Goal: Information Seeking & Learning: Check status

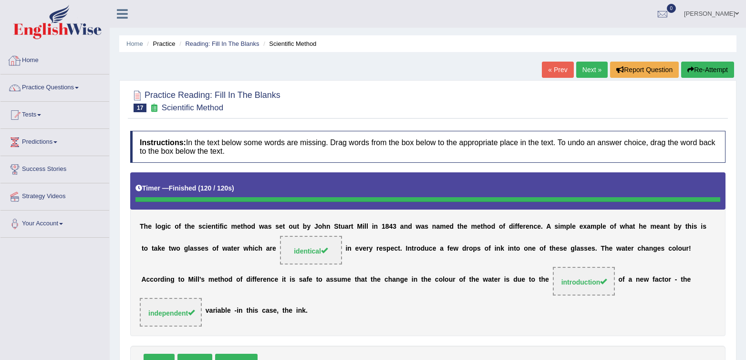
click at [27, 63] on link "Home" at bounding box center [54, 59] width 109 height 24
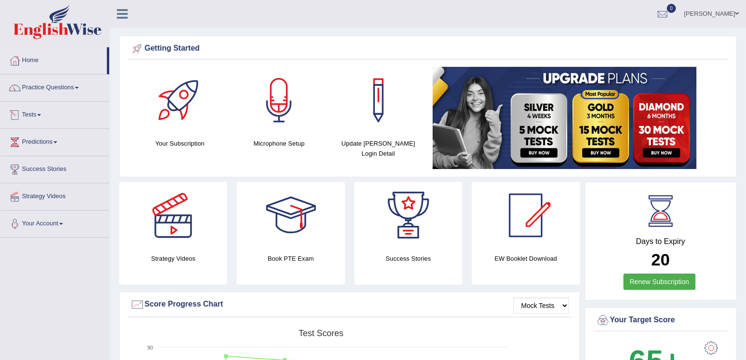
click at [26, 116] on link "Tests" at bounding box center [54, 114] width 109 height 24
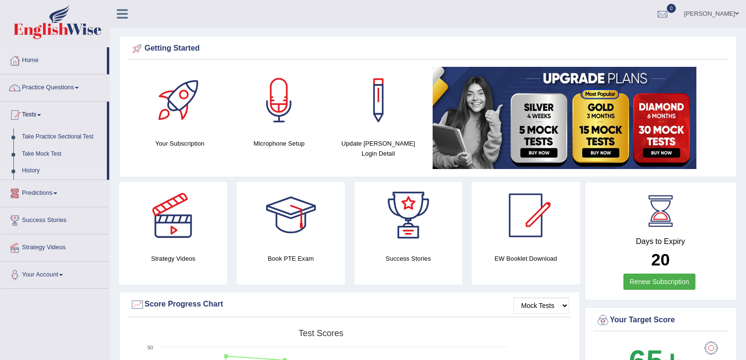
click at [30, 169] on link "History" at bounding box center [62, 170] width 89 height 17
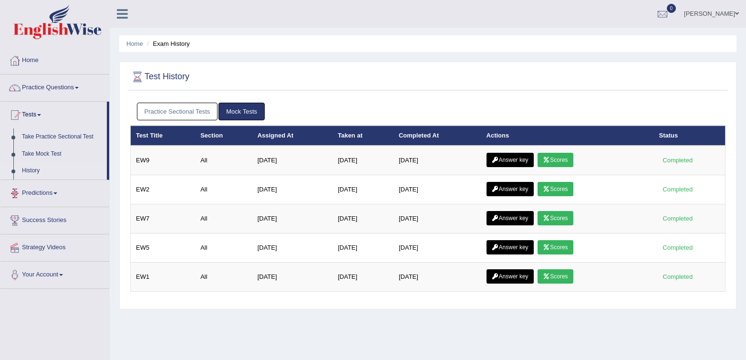
click at [181, 109] on link "Practice Sectional Tests" at bounding box center [177, 112] width 81 height 18
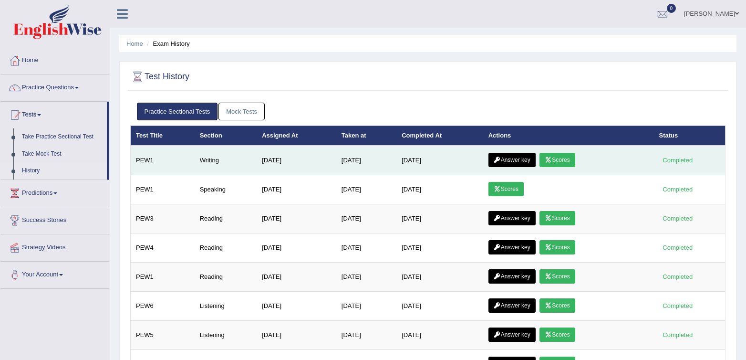
click at [573, 159] on link "Scores" at bounding box center [557, 160] width 35 height 14
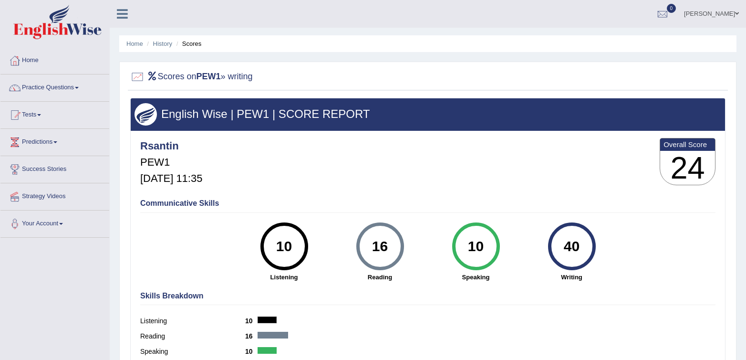
click at [439, 184] on div "Rsantin PEW1 Sep 26, 2025, 11:35 Overall Score 24" at bounding box center [428, 163] width 580 height 57
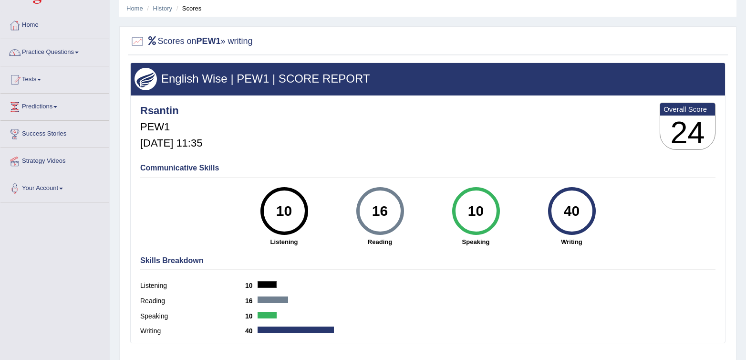
scroll to position [54, 0]
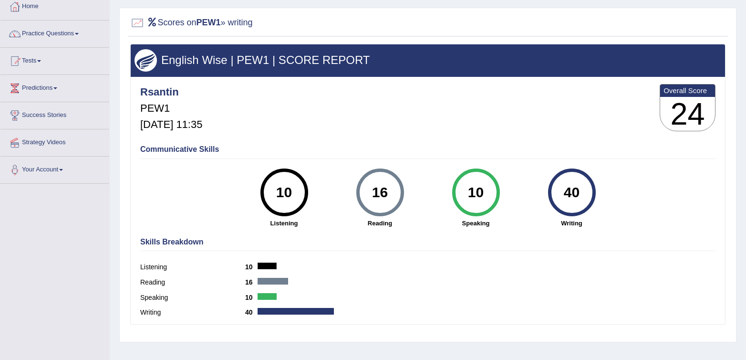
click at [403, 167] on div "Communicative Skills 10 Listening 16 Reading 10 Speaking 40 Writing" at bounding box center [428, 185] width 580 height 90
click at [30, 62] on link "Tests" at bounding box center [54, 60] width 109 height 24
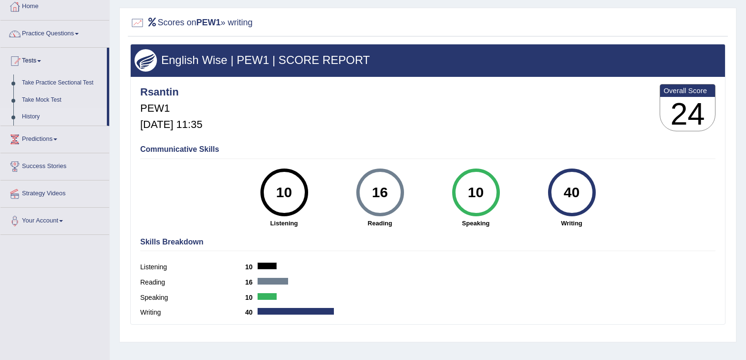
click at [23, 112] on link "History" at bounding box center [62, 116] width 89 height 17
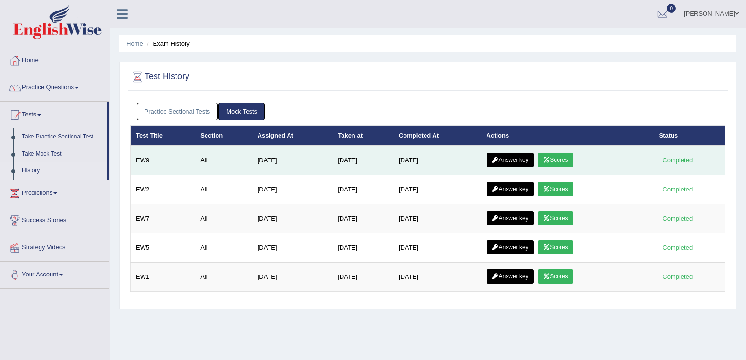
click at [517, 158] on link "Answer key" at bounding box center [510, 160] width 47 height 14
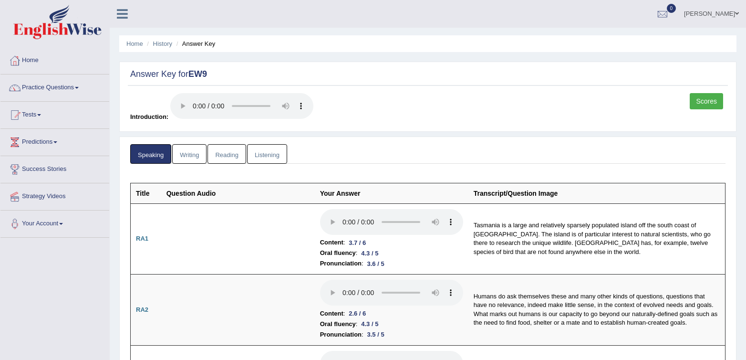
scroll to position [49, 0]
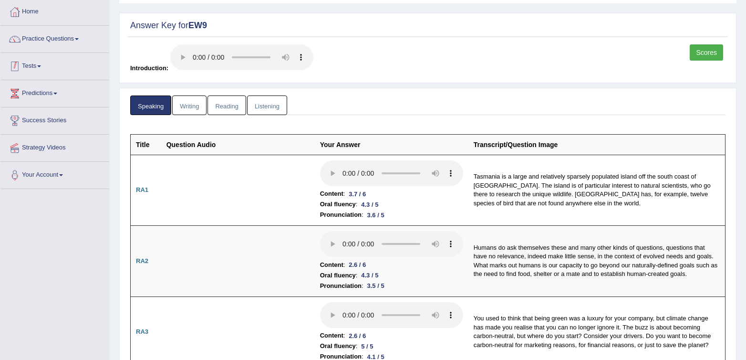
click at [24, 66] on link "Tests" at bounding box center [54, 65] width 109 height 24
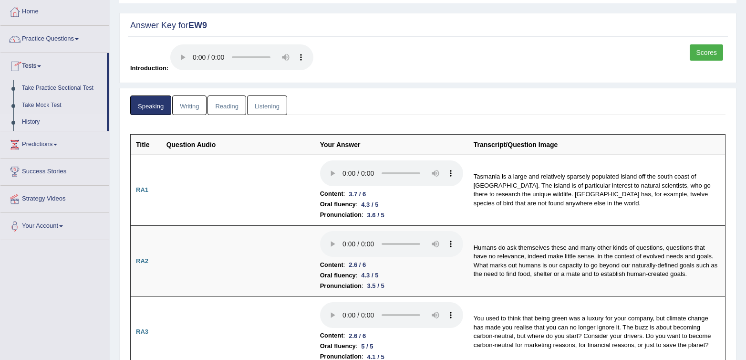
click at [27, 123] on link "History" at bounding box center [62, 122] width 89 height 17
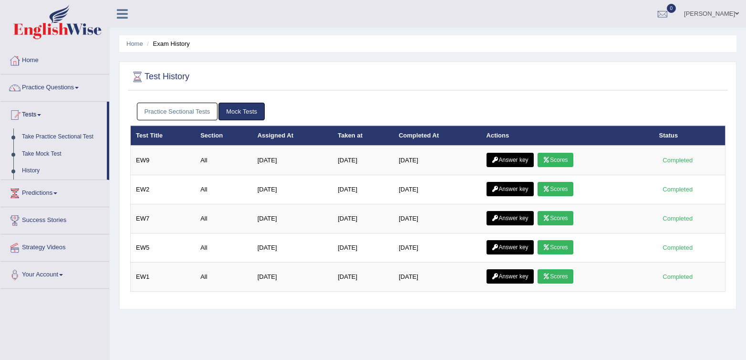
click at [157, 113] on link "Practice Sectional Tests" at bounding box center [177, 112] width 81 height 18
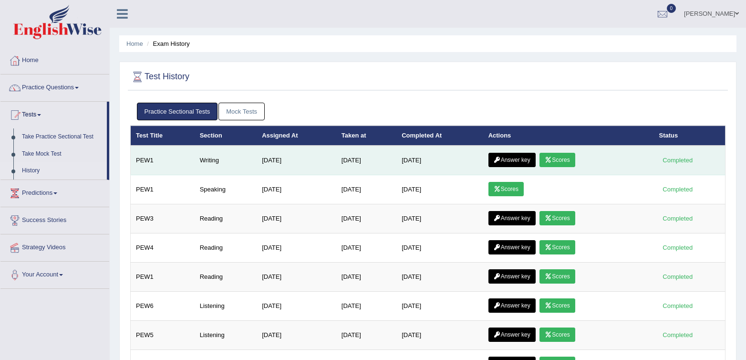
click at [517, 162] on link "Answer key" at bounding box center [512, 160] width 47 height 14
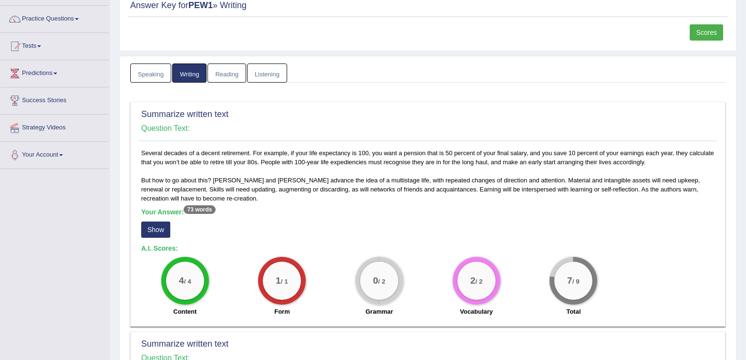
scroll to position [175, 0]
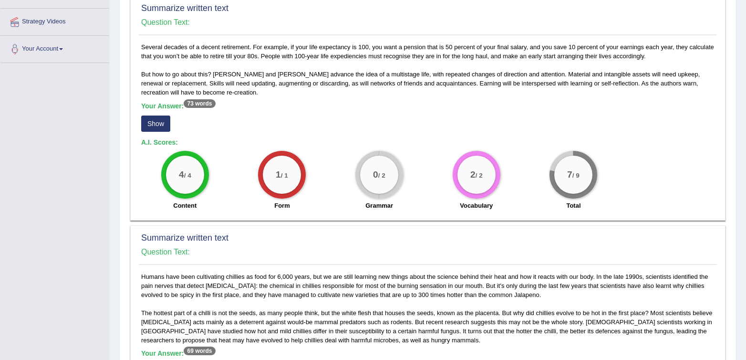
click at [340, 156] on div "0 / 2 Grammar" at bounding box center [379, 182] width 97 height 62
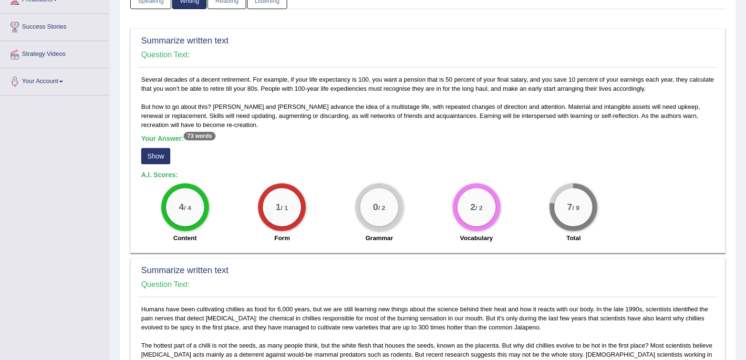
scroll to position [141, 0]
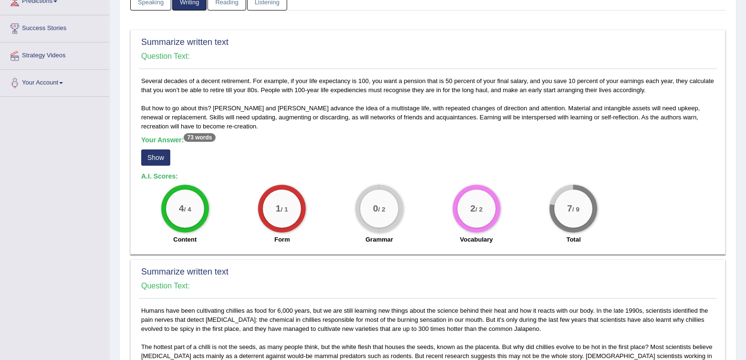
click at [363, 141] on h5 "Your Answer: 73 words" at bounding box center [427, 140] width 573 height 9
click at [165, 158] on button "Show" at bounding box center [155, 157] width 29 height 16
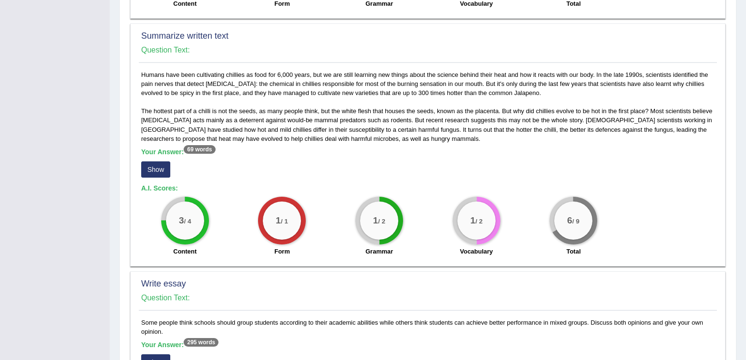
scroll to position [347, 0]
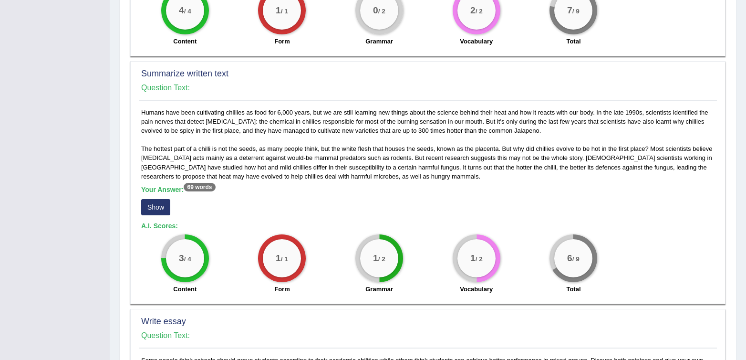
click at [147, 206] on button "Show" at bounding box center [155, 207] width 29 height 16
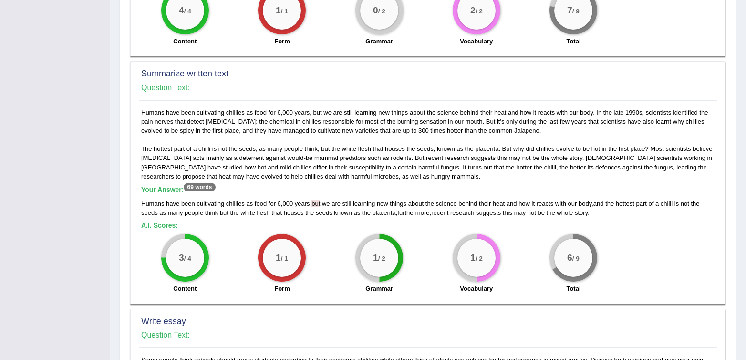
click at [317, 205] on span "but" at bounding box center [316, 203] width 9 height 7
click at [315, 206] on span "but" at bounding box center [316, 203] width 9 height 7
click at [317, 201] on span "but" at bounding box center [316, 203] width 9 height 7
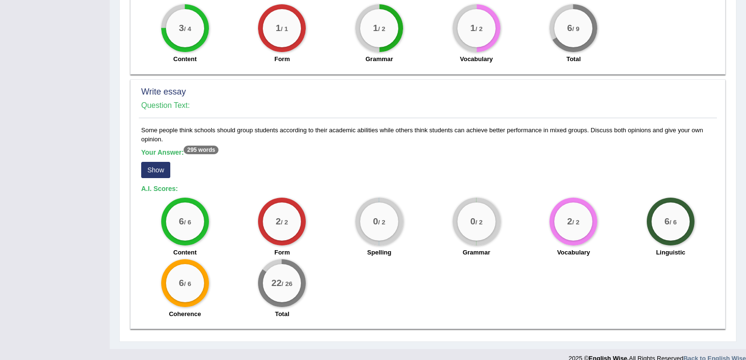
scroll to position [590, 0]
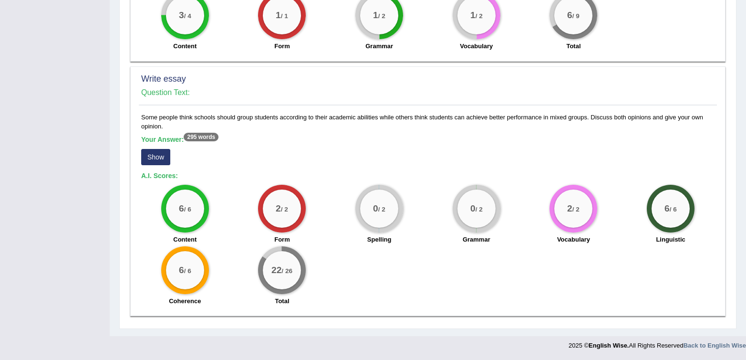
click at [158, 158] on button "Show" at bounding box center [155, 157] width 29 height 16
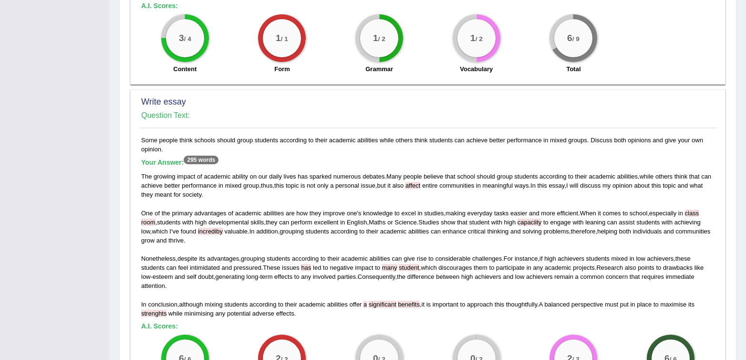
scroll to position [655, 0]
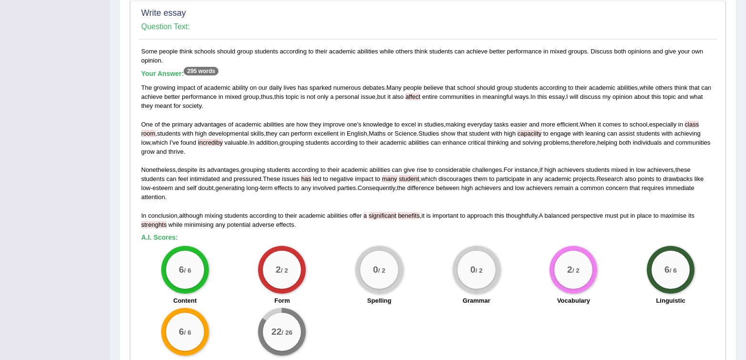
click at [378, 217] on span "significant" at bounding box center [383, 215] width 28 height 7
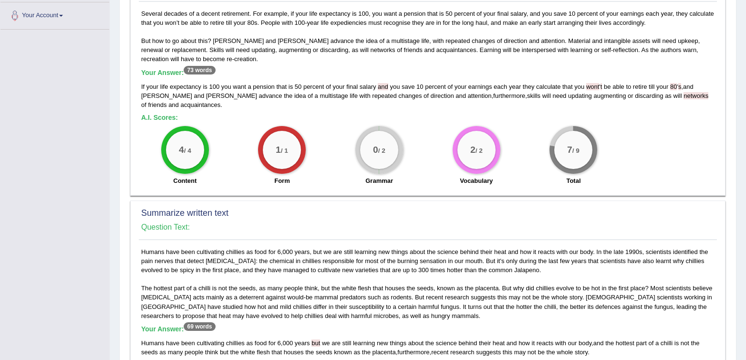
scroll to position [0, 0]
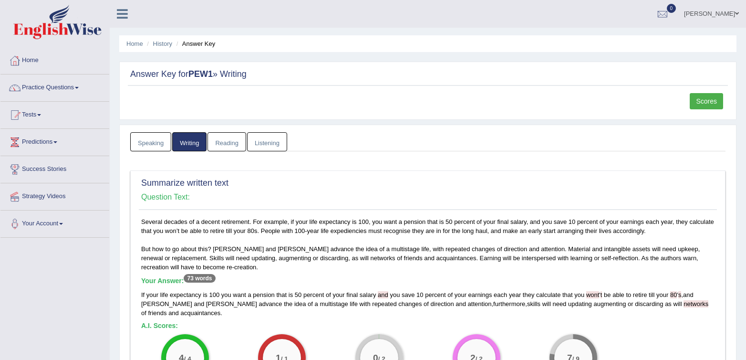
click at [690, 95] on link "Scores" at bounding box center [706, 101] width 33 height 16
click at [724, 105] on div "Scores" at bounding box center [708, 102] width 36 height 19
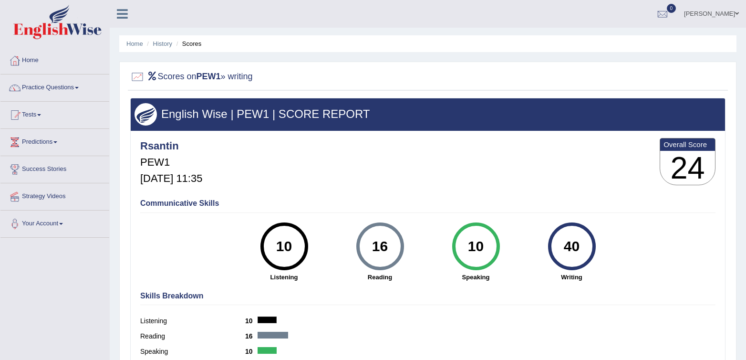
click at [576, 138] on div "Rsantin PEW1 Sep 26, 2025, 11:35 Overall Score 24" at bounding box center [428, 163] width 580 height 57
click at [29, 121] on link "Tests" at bounding box center [54, 114] width 109 height 24
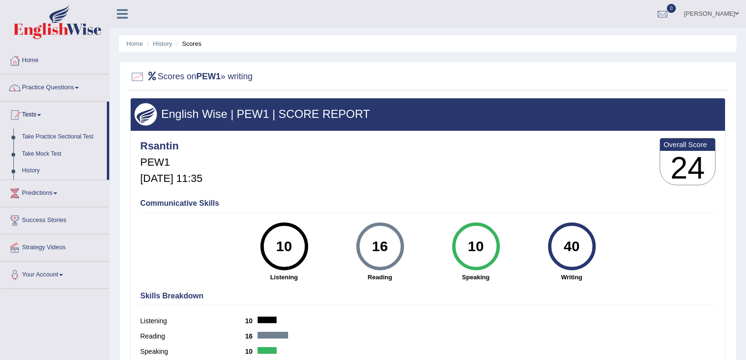
click at [30, 170] on link "History" at bounding box center [62, 170] width 89 height 17
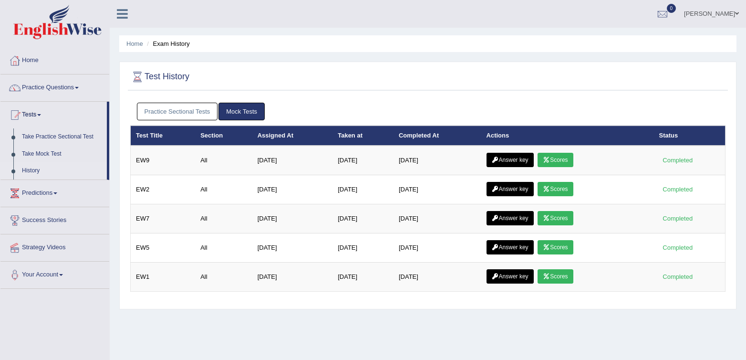
click at [172, 102] on div "Practice Sectional Tests Mock Tests" at bounding box center [427, 112] width 595 height 28
click at [187, 106] on link "Practice Sectional Tests" at bounding box center [177, 112] width 81 height 18
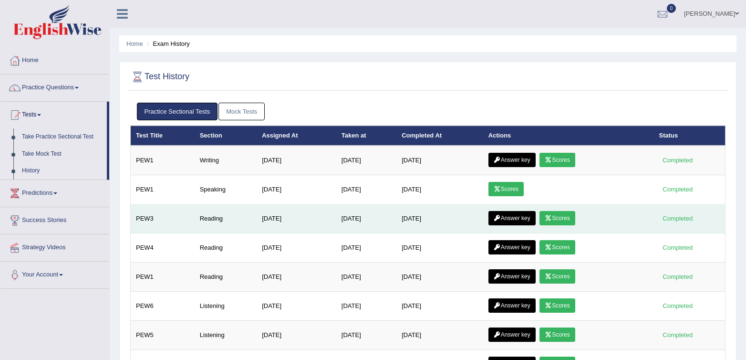
click at [524, 218] on link "Answer key" at bounding box center [512, 218] width 47 height 14
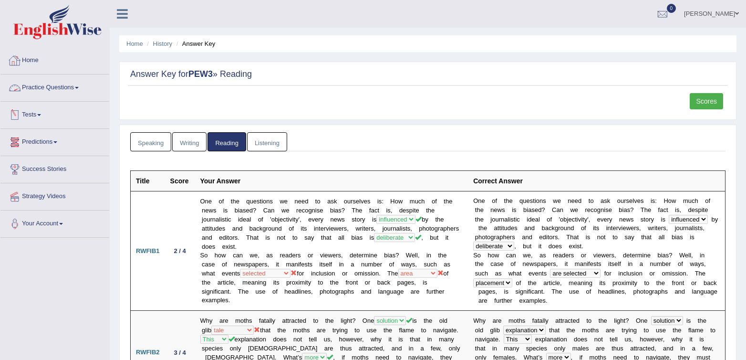
click at [46, 106] on link "Tests" at bounding box center [54, 114] width 109 height 24
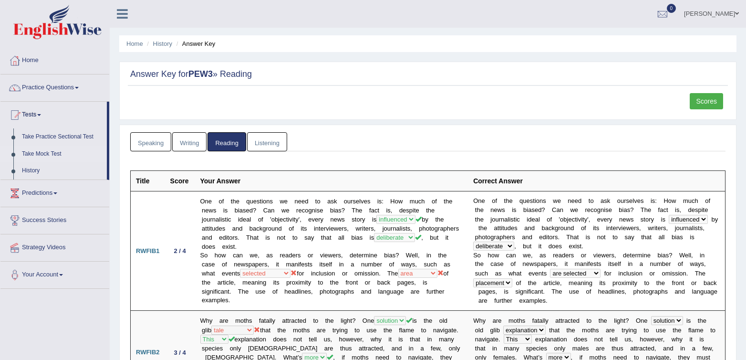
click at [45, 150] on link "Take Mock Test" at bounding box center [62, 154] width 89 height 17
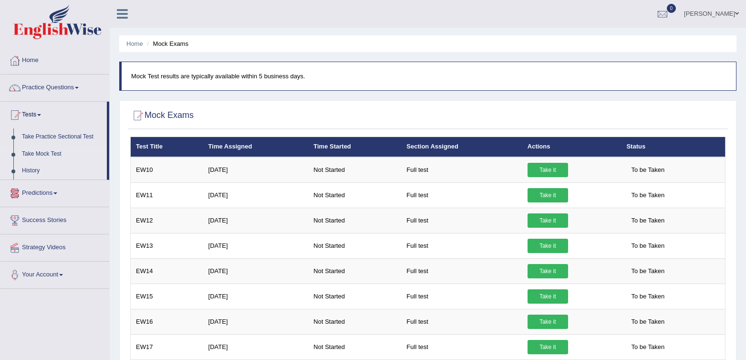
click at [30, 167] on link "History" at bounding box center [62, 170] width 89 height 17
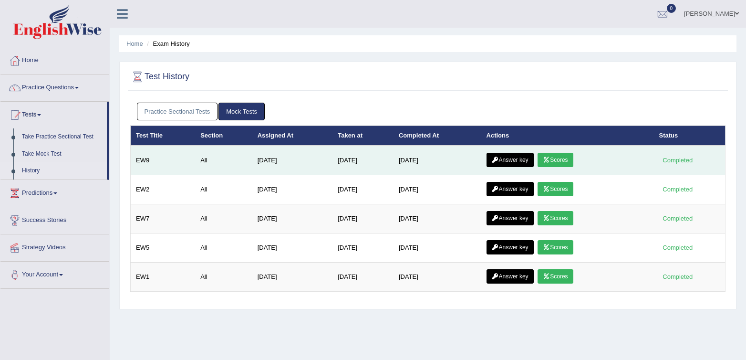
click at [567, 161] on link "Scores" at bounding box center [555, 160] width 35 height 14
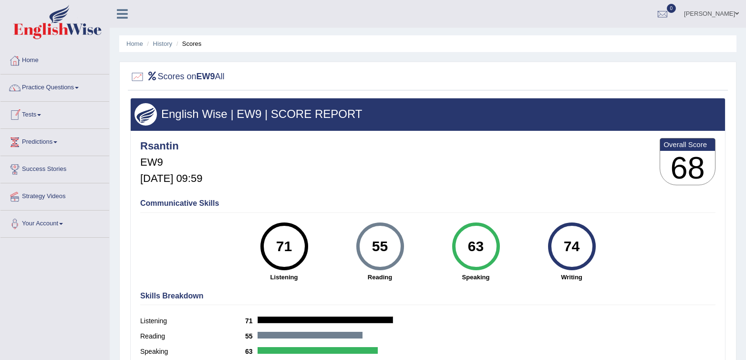
click at [27, 109] on link "Tests" at bounding box center [54, 114] width 109 height 24
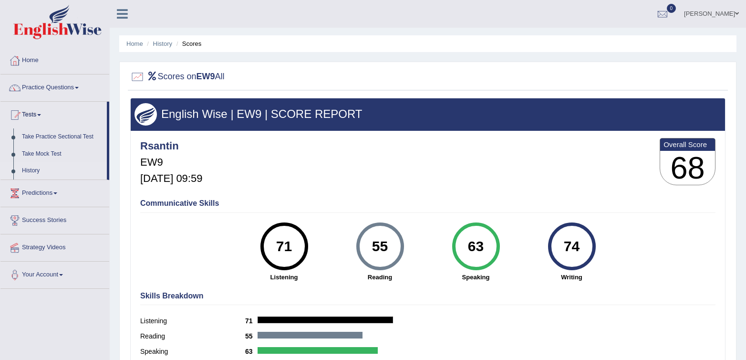
click at [22, 169] on link "History" at bounding box center [62, 170] width 89 height 17
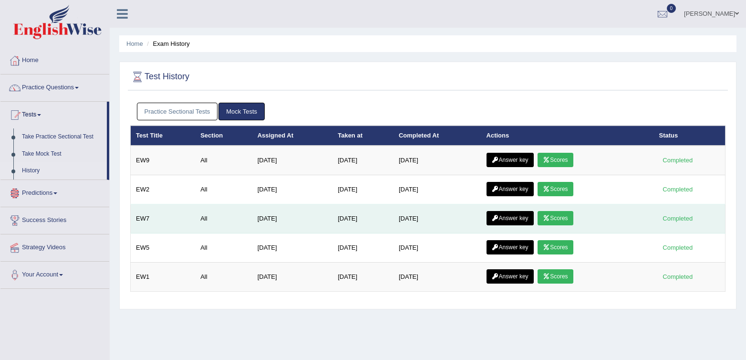
click at [563, 221] on link "Scores" at bounding box center [555, 218] width 35 height 14
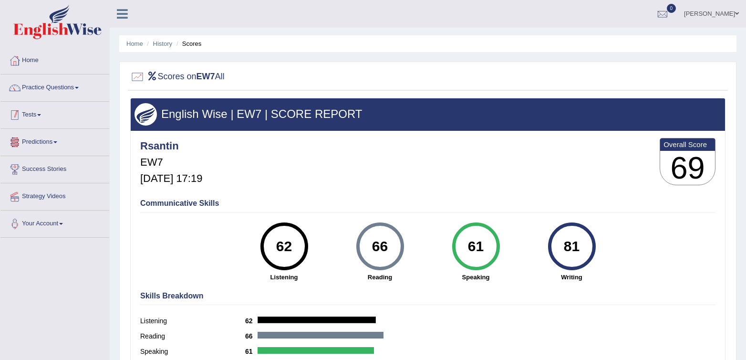
click at [29, 117] on link "Tests" at bounding box center [54, 114] width 109 height 24
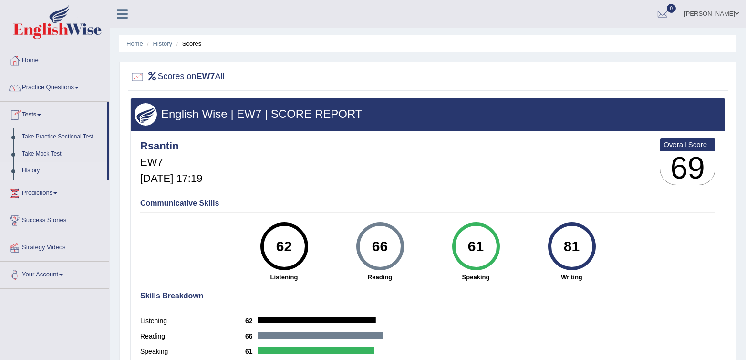
click at [31, 170] on link "History" at bounding box center [62, 170] width 89 height 17
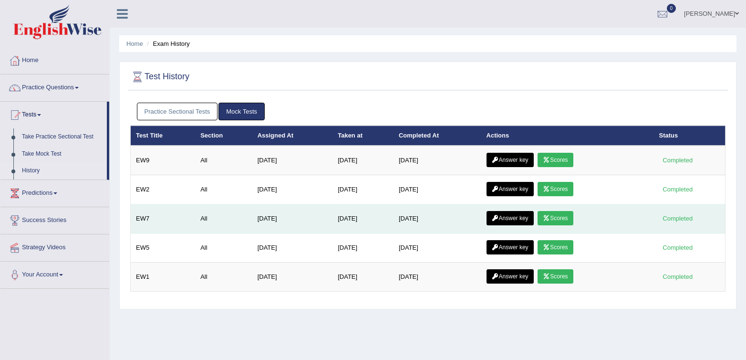
click at [512, 222] on link "Answer key" at bounding box center [510, 218] width 47 height 14
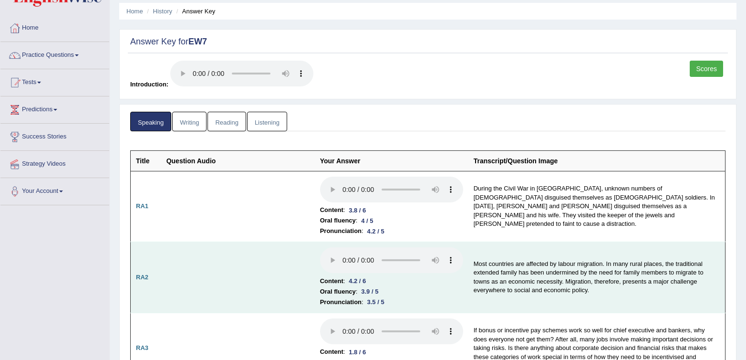
scroll to position [66, 0]
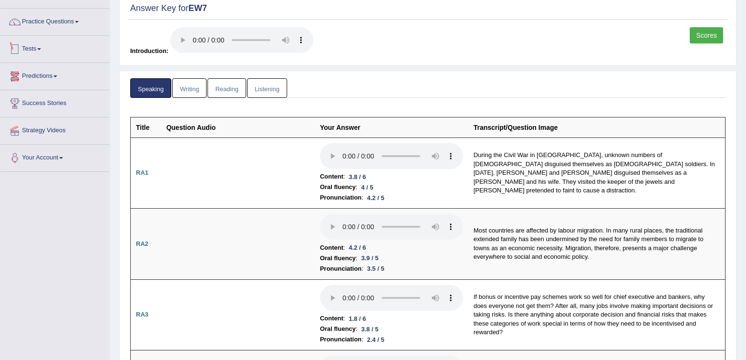
click at [22, 43] on link "Tests" at bounding box center [54, 48] width 109 height 24
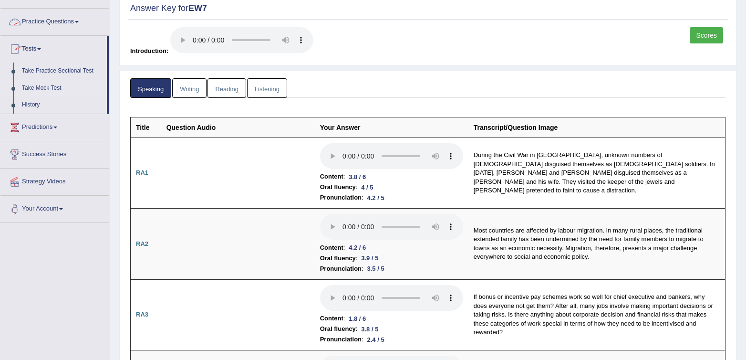
click at [43, 87] on link "Take Mock Test" at bounding box center [62, 88] width 89 height 17
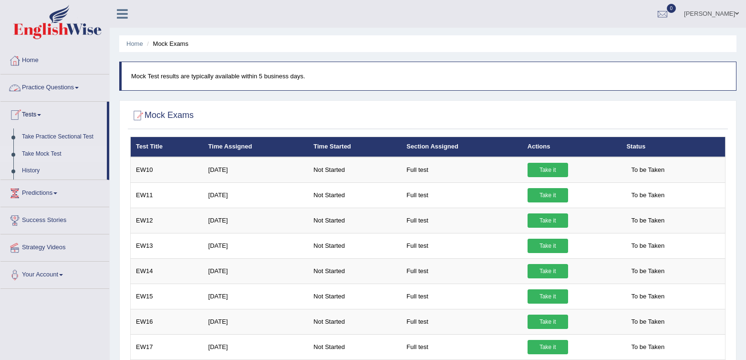
click at [35, 150] on link "Take Mock Test" at bounding box center [62, 154] width 89 height 17
drag, startPoint x: 25, startPoint y: 170, endPoint x: 28, endPoint y: 174, distance: 5.4
click at [25, 170] on link "History" at bounding box center [62, 170] width 89 height 17
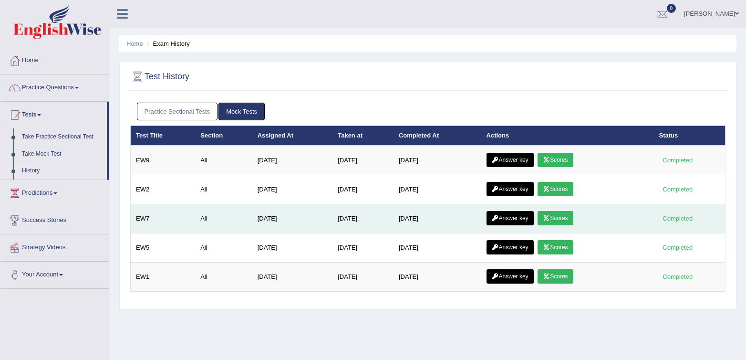
click at [557, 221] on link "Scores" at bounding box center [555, 218] width 35 height 14
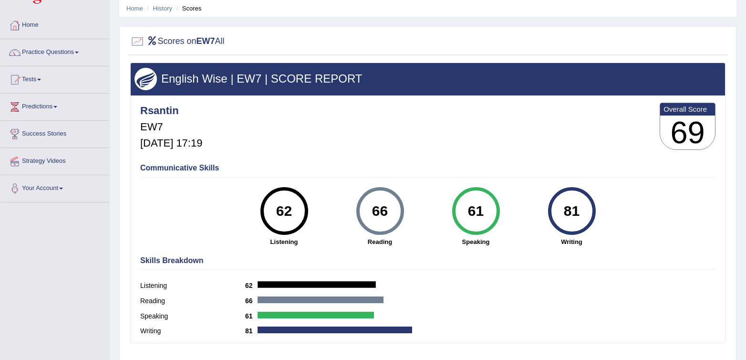
scroll to position [37, 0]
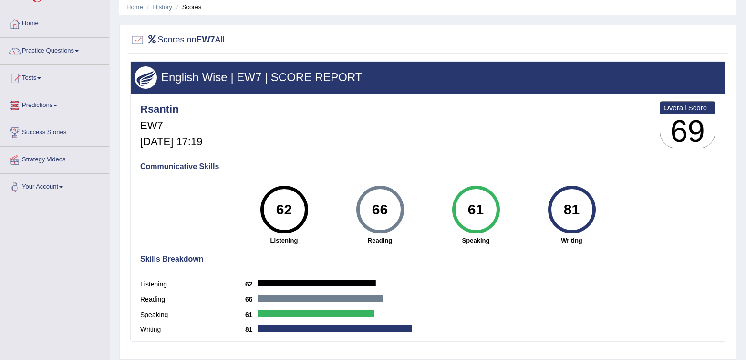
click at [19, 104] on div at bounding box center [15, 105] width 14 height 14
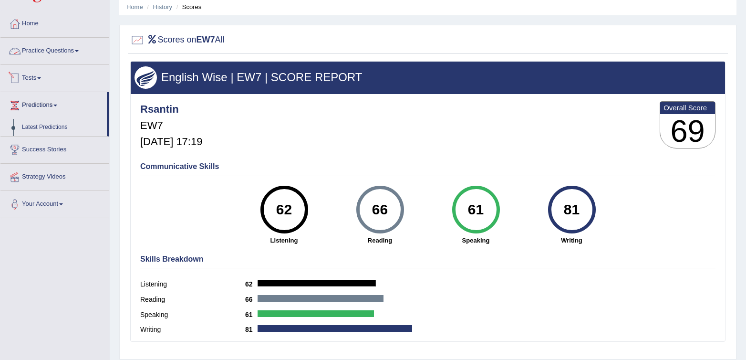
click at [28, 77] on link "Tests" at bounding box center [54, 77] width 109 height 24
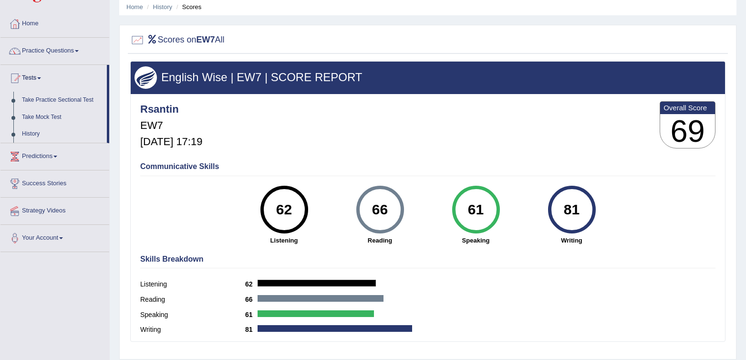
click at [373, 156] on div "English Wise | EW7 | SCORE REPORT Rsantin EW7 Sep 25, 2025, 17:19 Overall Score…" at bounding box center [427, 201] width 595 height 281
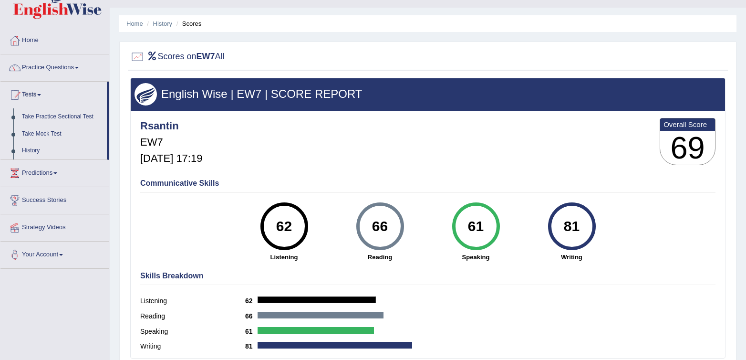
scroll to position [0, 0]
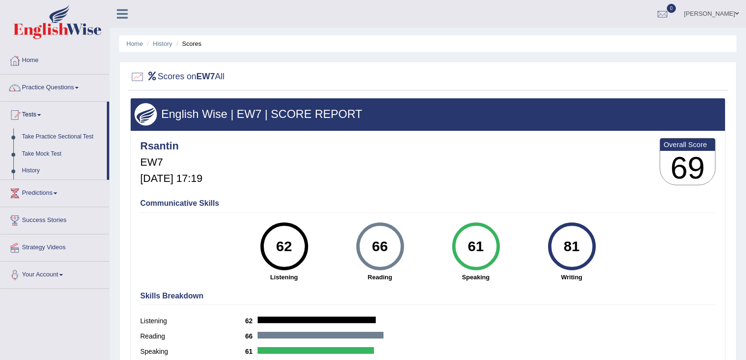
click at [225, 75] on h2 "Scores on EW7 All" at bounding box center [177, 77] width 94 height 14
click at [137, 79] on div at bounding box center [137, 77] width 14 height 14
click at [138, 74] on div at bounding box center [137, 77] width 14 height 14
click at [683, 162] on h3 "69" at bounding box center [687, 168] width 55 height 34
click at [370, 239] on div "66" at bounding box center [380, 246] width 35 height 40
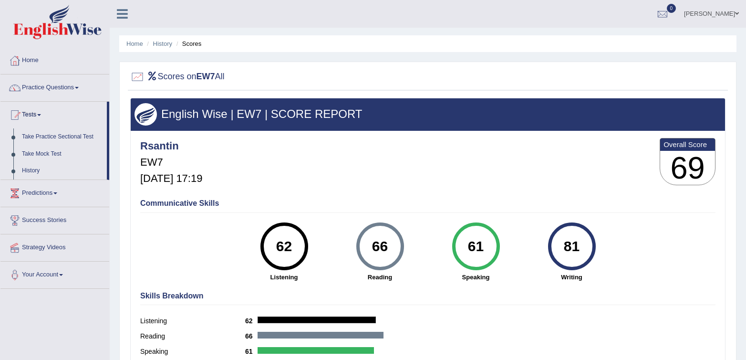
drag, startPoint x: 163, startPoint y: 202, endPoint x: 310, endPoint y: 295, distance: 174.6
click at [178, 208] on div "Communicative Skills 62 Listening 66 Reading 61 Speaking 81 Writing" at bounding box center [428, 239] width 580 height 90
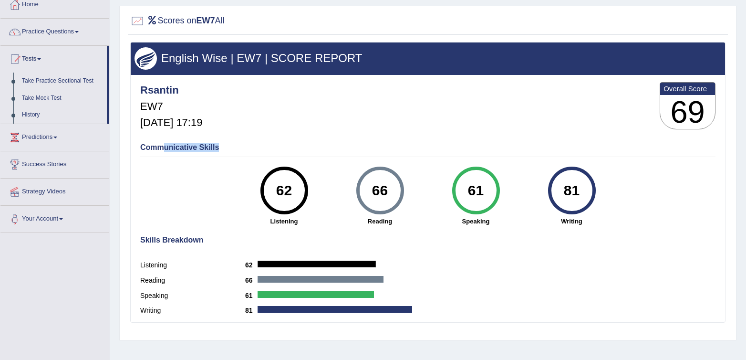
scroll to position [73, 0]
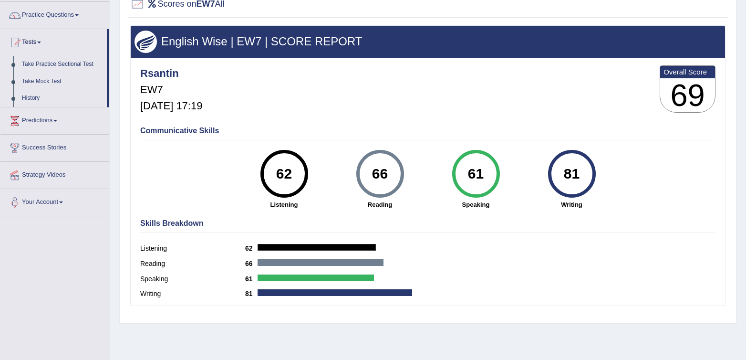
click at [157, 221] on h4 "Skills Breakdown" at bounding box center [427, 223] width 575 height 9
click at [59, 78] on link "Take Mock Test" at bounding box center [62, 81] width 89 height 17
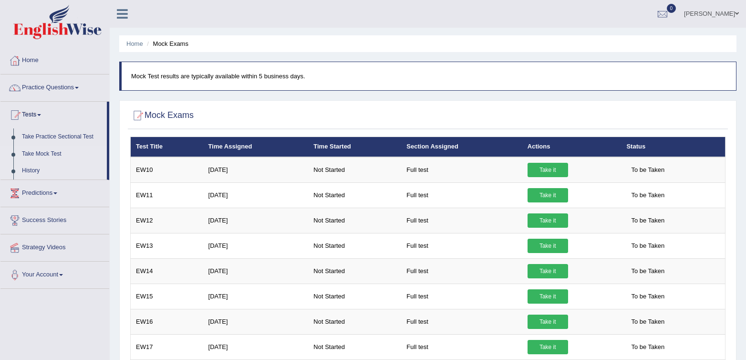
click at [35, 177] on link "History" at bounding box center [62, 170] width 89 height 17
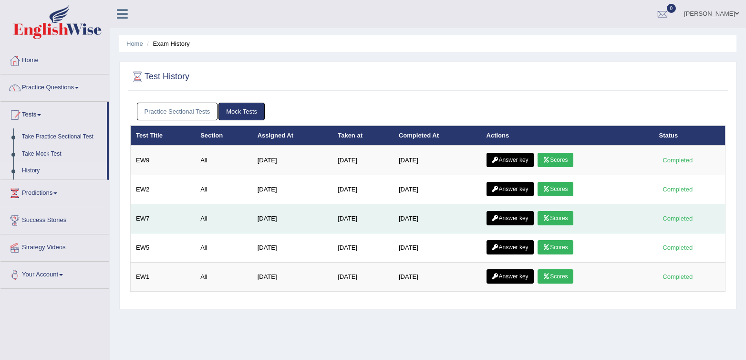
click at [499, 220] on icon at bounding box center [495, 218] width 7 height 6
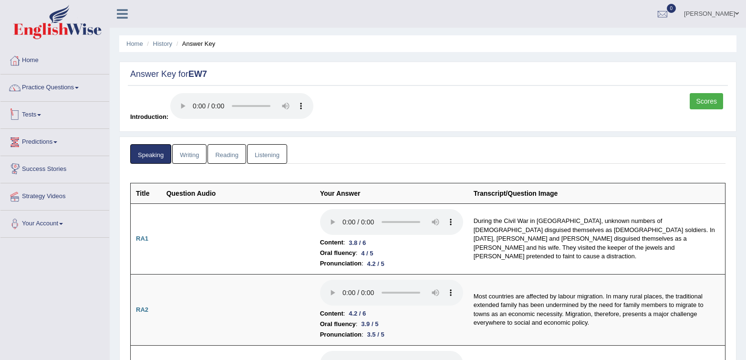
click at [27, 114] on link "Tests" at bounding box center [54, 114] width 109 height 24
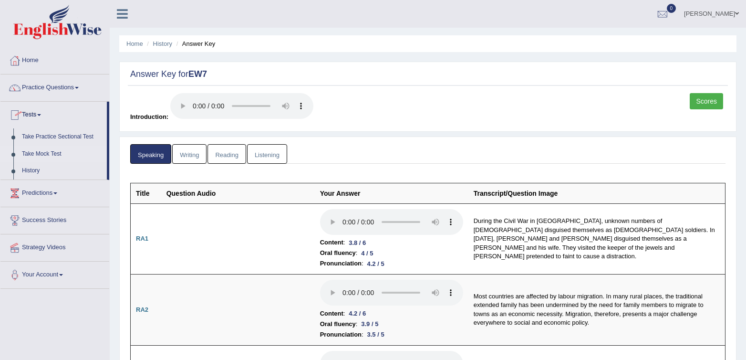
click at [32, 149] on link "Take Mock Test" at bounding box center [62, 154] width 89 height 17
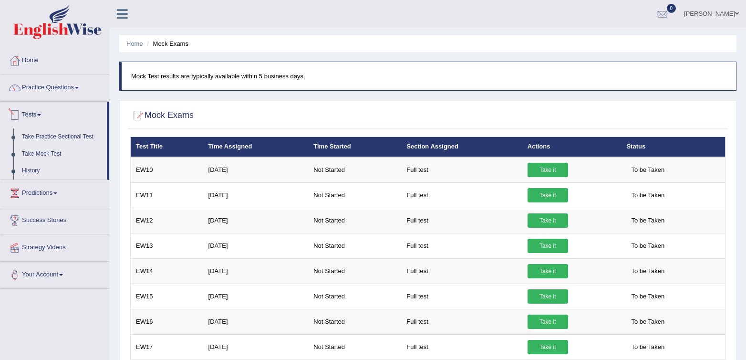
click at [26, 169] on link "History" at bounding box center [62, 170] width 89 height 17
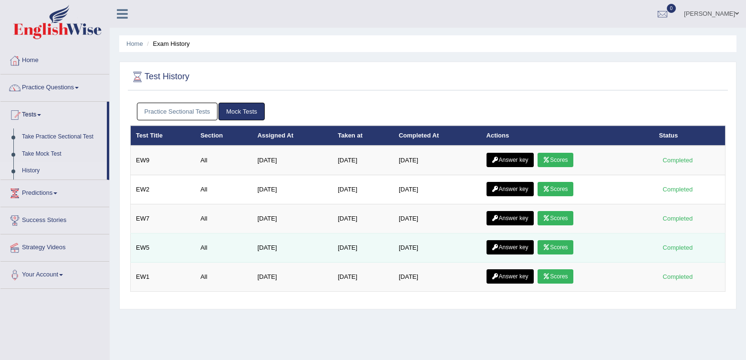
click at [566, 247] on link "Scores" at bounding box center [555, 247] width 35 height 14
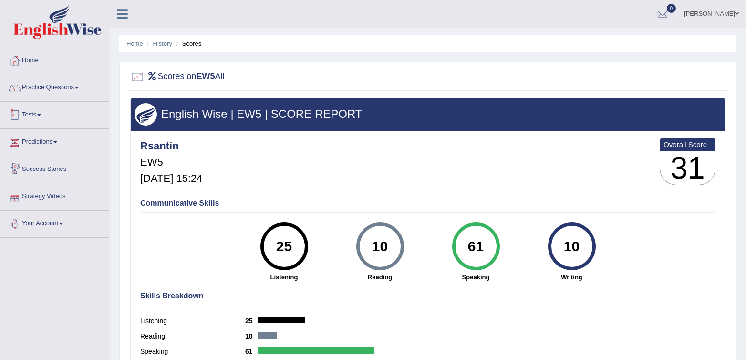
click at [27, 117] on link "Tests" at bounding box center [54, 114] width 109 height 24
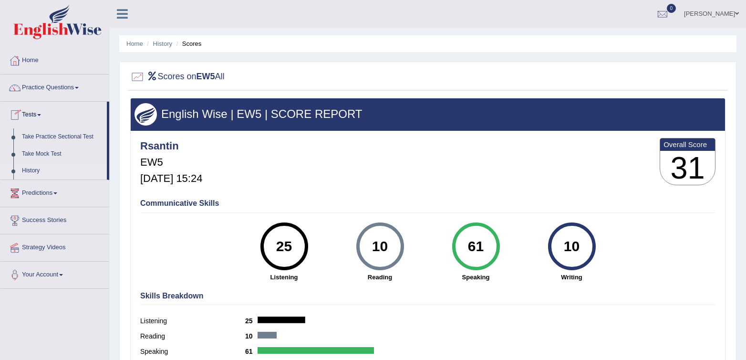
click at [34, 171] on link "History" at bounding box center [62, 170] width 89 height 17
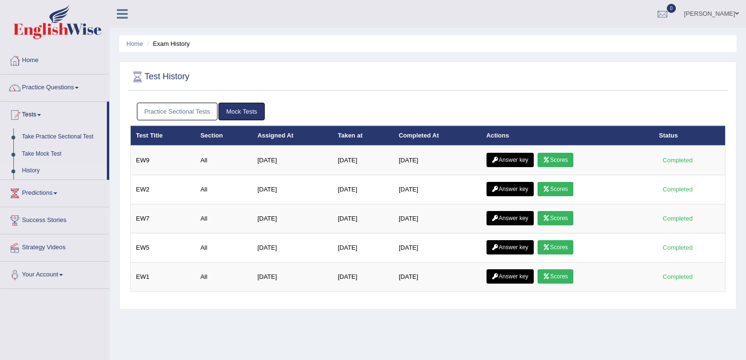
click at [166, 113] on link "Practice Sectional Tests" at bounding box center [177, 112] width 81 height 18
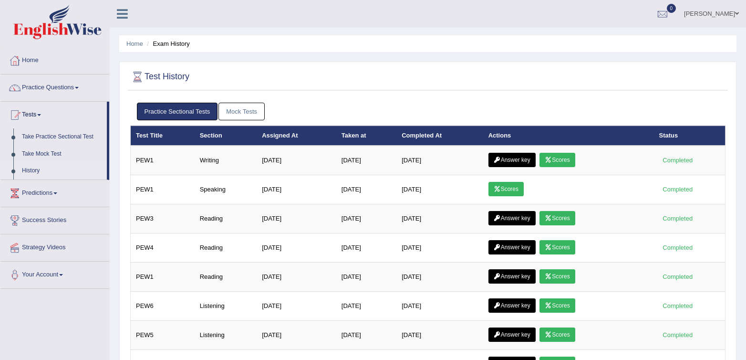
click at [253, 115] on link "Mock Tests" at bounding box center [241, 112] width 46 height 18
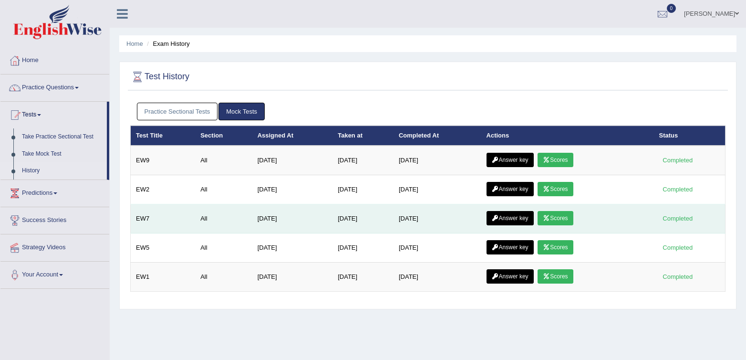
click at [560, 218] on link "Scores" at bounding box center [555, 218] width 35 height 14
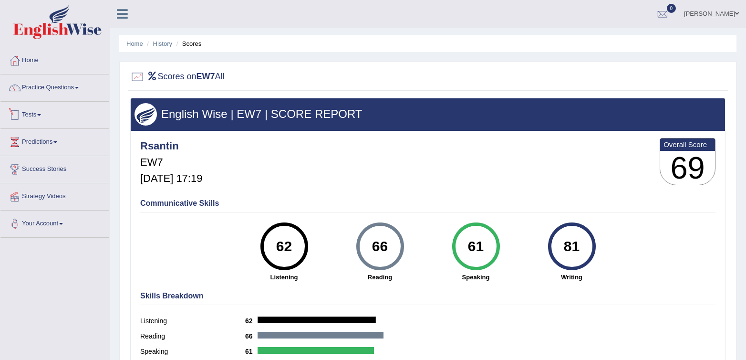
click at [33, 111] on link "Tests" at bounding box center [54, 114] width 109 height 24
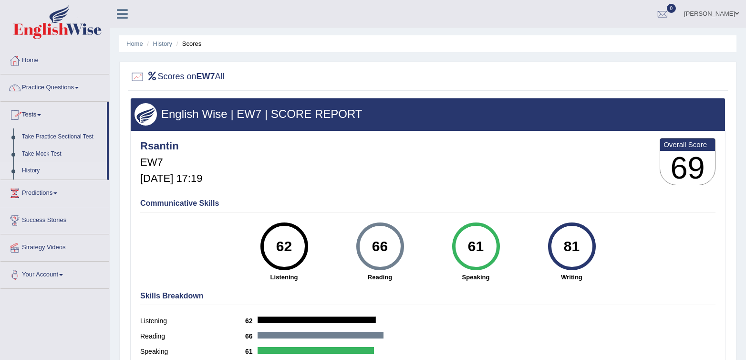
click at [26, 171] on link "History" at bounding box center [62, 170] width 89 height 17
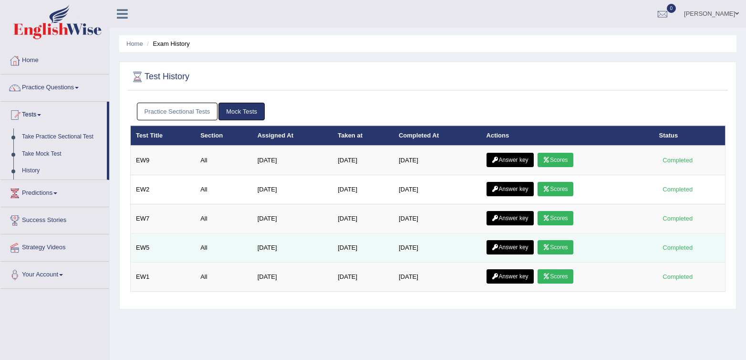
click at [549, 249] on icon at bounding box center [546, 247] width 7 height 6
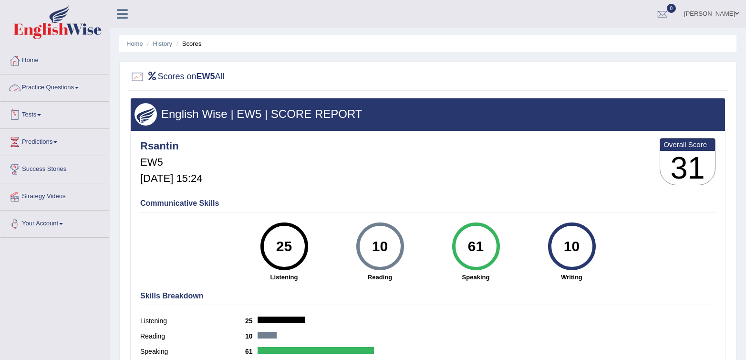
click at [18, 112] on div at bounding box center [15, 115] width 14 height 14
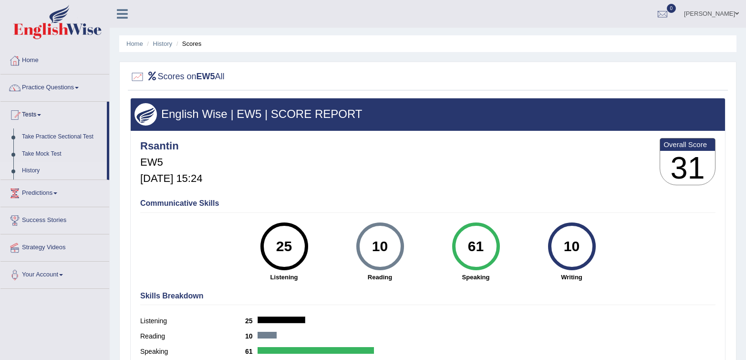
click at [34, 173] on link "History" at bounding box center [62, 170] width 89 height 17
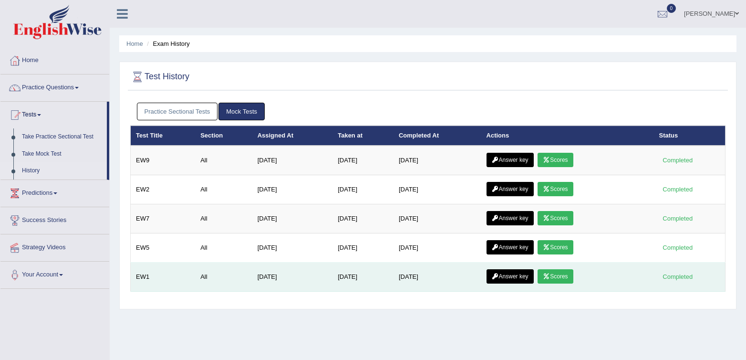
click at [547, 275] on link "Scores" at bounding box center [555, 276] width 35 height 14
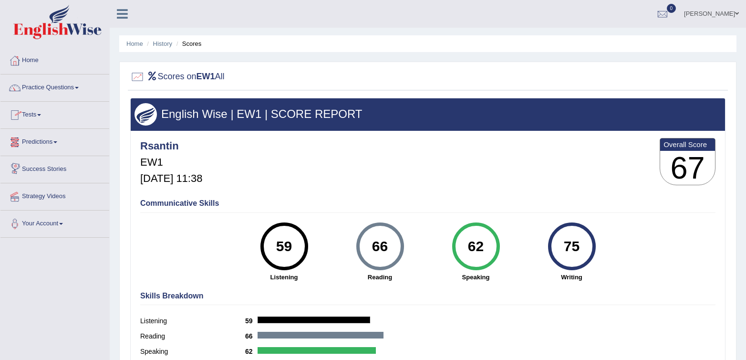
click at [23, 118] on link "Tests" at bounding box center [54, 114] width 109 height 24
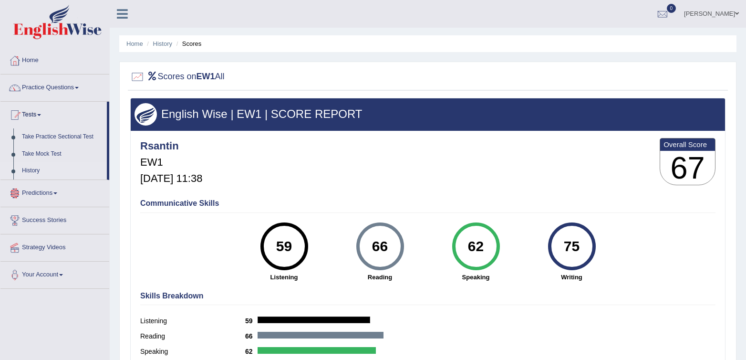
click at [32, 168] on link "History" at bounding box center [62, 170] width 89 height 17
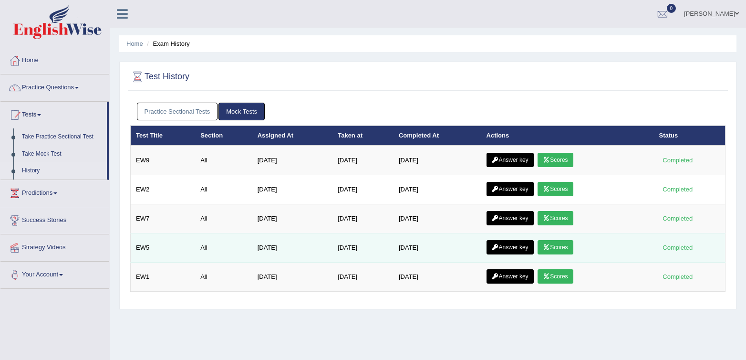
click at [562, 246] on link "Scores" at bounding box center [555, 247] width 35 height 14
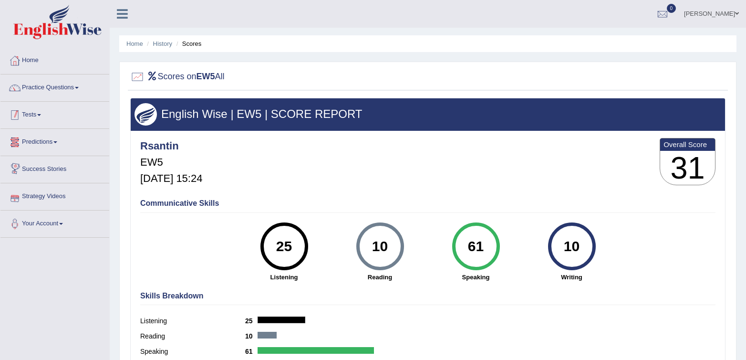
click at [19, 112] on div at bounding box center [15, 115] width 14 height 14
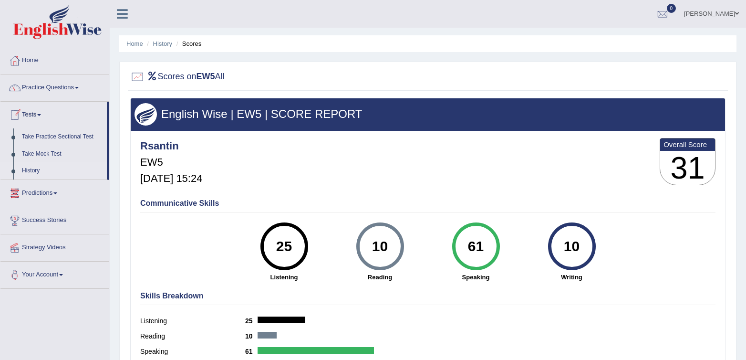
click at [22, 164] on link "History" at bounding box center [62, 170] width 89 height 17
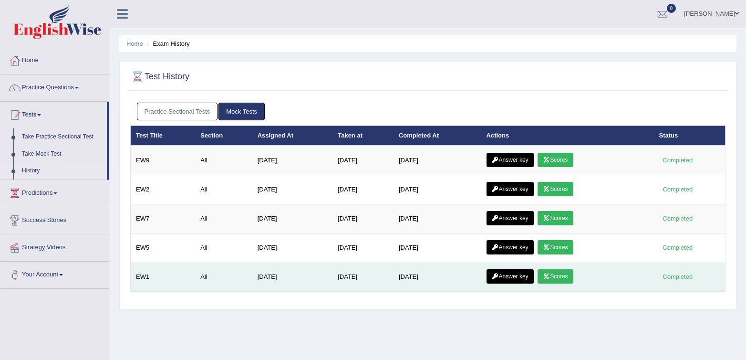
click at [521, 279] on link "Answer key" at bounding box center [510, 276] width 47 height 14
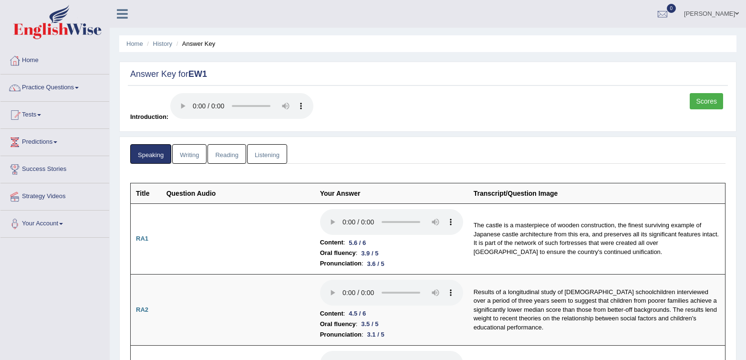
click at [225, 155] on link "Reading" at bounding box center [227, 154] width 38 height 20
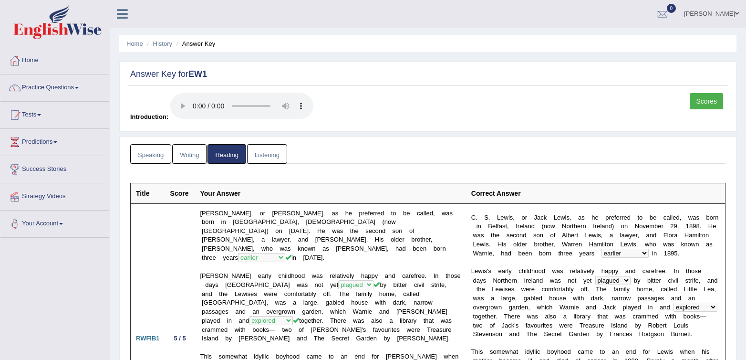
click at [150, 156] on link "Speaking" at bounding box center [150, 154] width 41 height 20
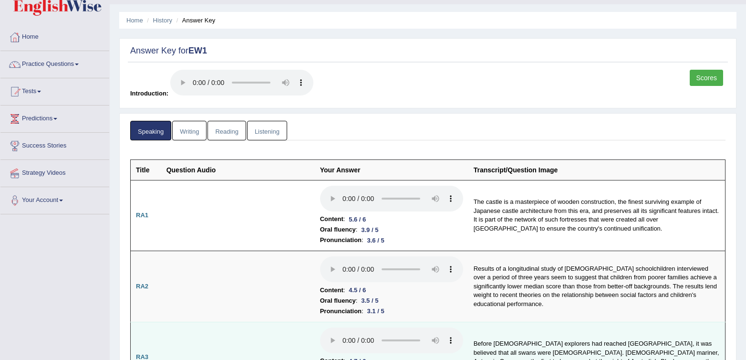
scroll to position [2, 0]
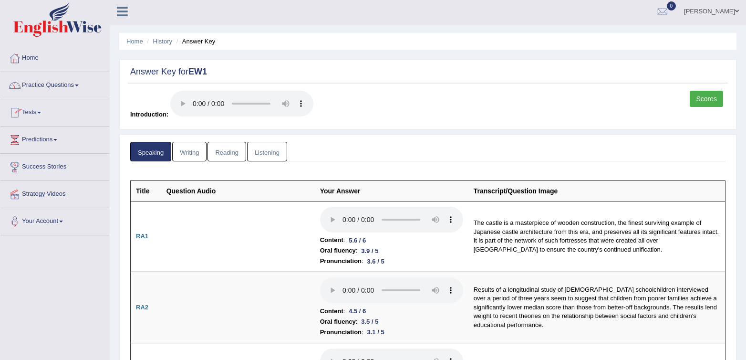
click at [234, 152] on link "Reading" at bounding box center [227, 152] width 38 height 20
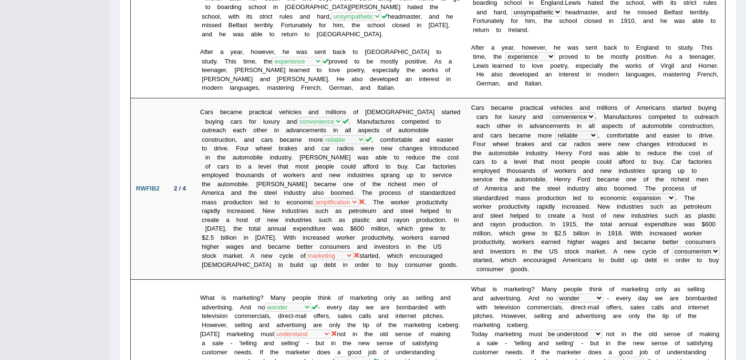
scroll to position [0, 0]
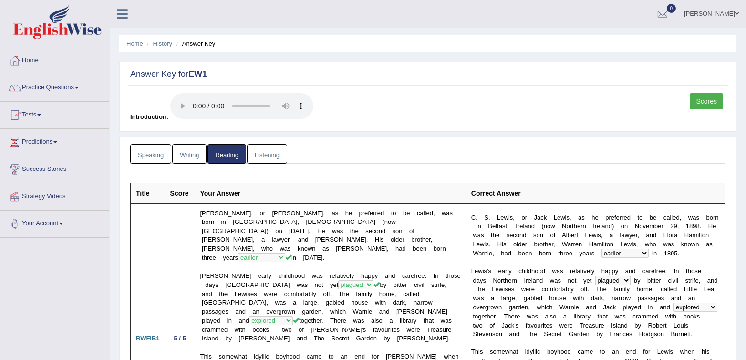
click at [27, 117] on link "Tests" at bounding box center [54, 114] width 109 height 24
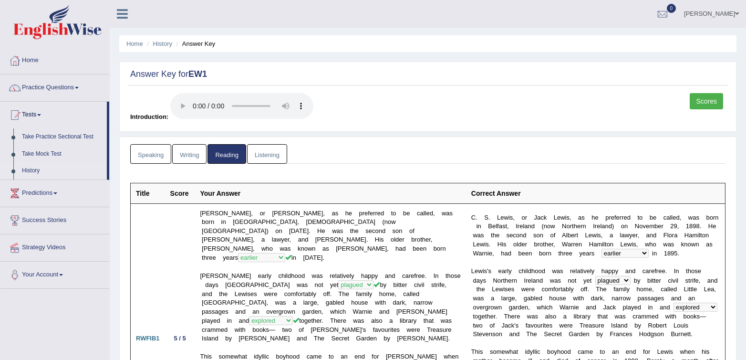
click at [32, 166] on link "History" at bounding box center [62, 170] width 89 height 17
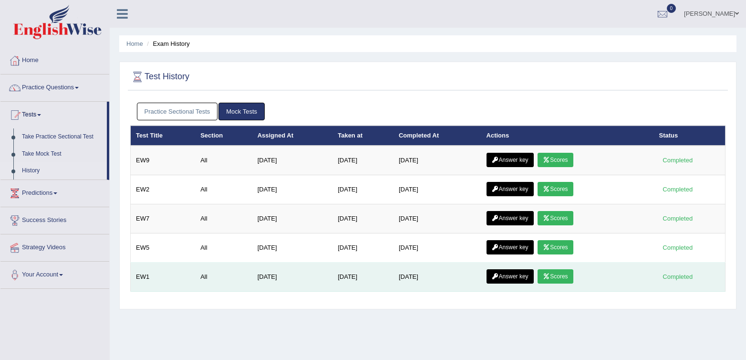
click at [553, 280] on link "Scores" at bounding box center [555, 276] width 35 height 14
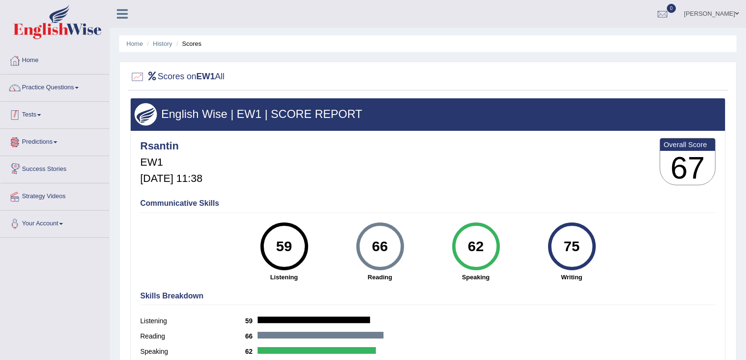
click at [23, 114] on link "Tests" at bounding box center [54, 114] width 109 height 24
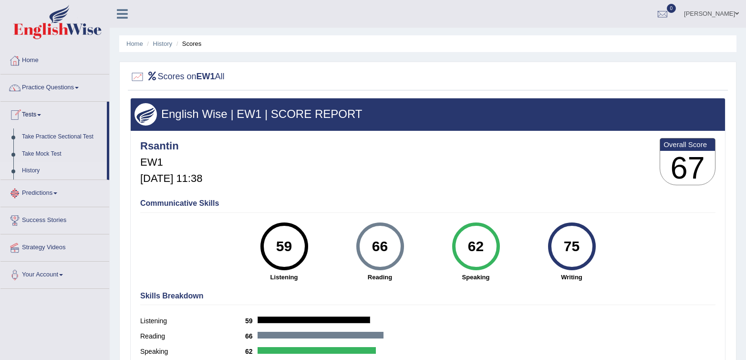
click at [20, 166] on link "History" at bounding box center [62, 170] width 89 height 17
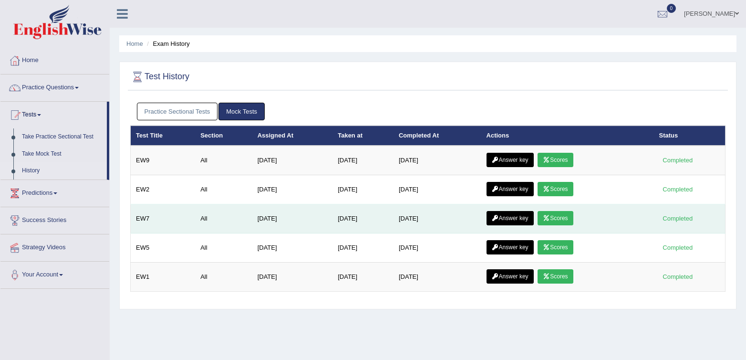
click at [569, 218] on link "Scores" at bounding box center [555, 218] width 35 height 14
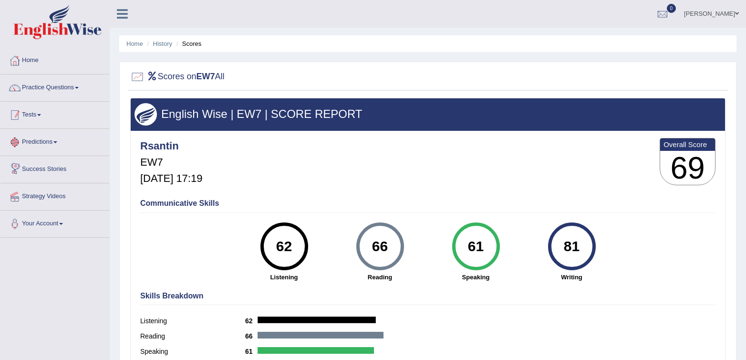
click at [36, 112] on link "Tests" at bounding box center [54, 114] width 109 height 24
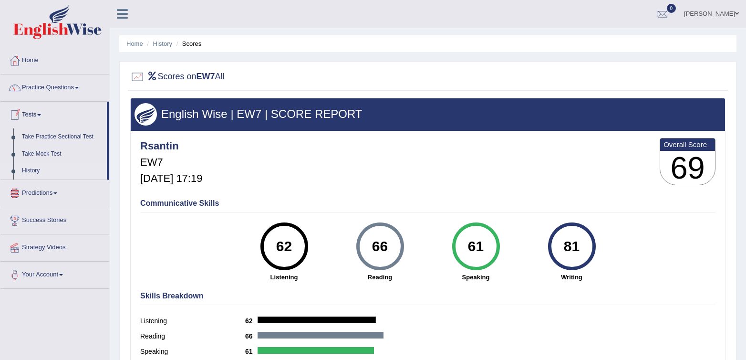
click at [25, 171] on link "History" at bounding box center [62, 170] width 89 height 17
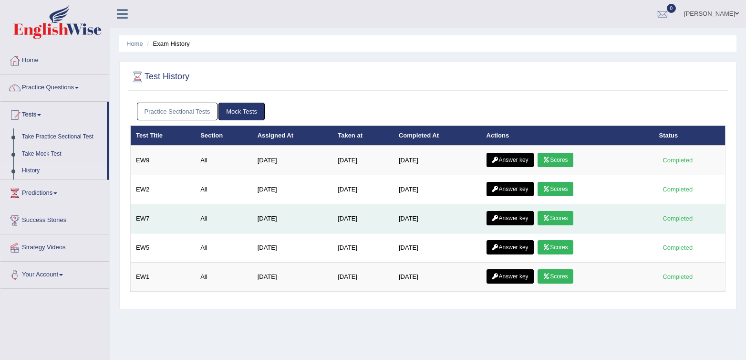
click at [512, 220] on link "Answer key" at bounding box center [510, 218] width 47 height 14
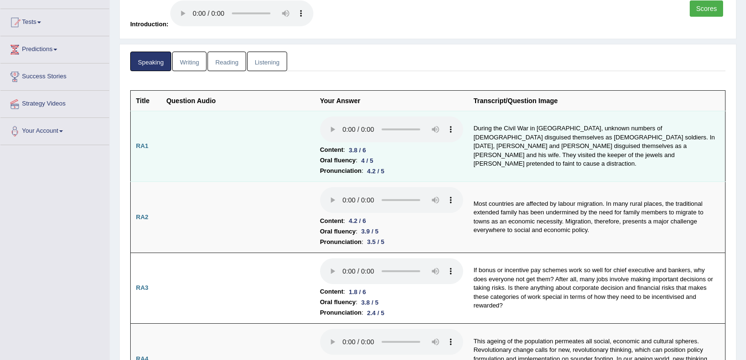
scroll to position [106, 0]
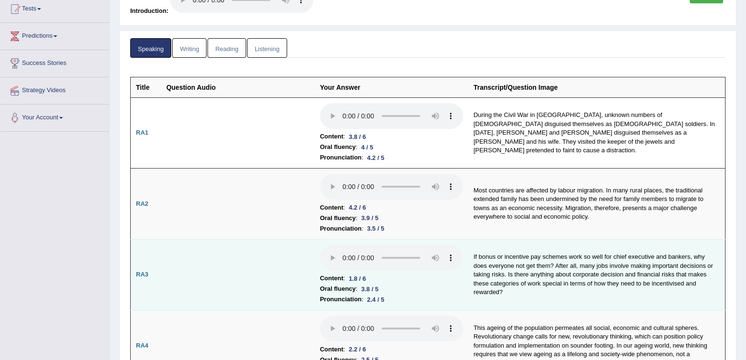
click at [274, 247] on td at bounding box center [238, 274] width 154 height 71
click at [290, 253] on td at bounding box center [238, 274] width 154 height 71
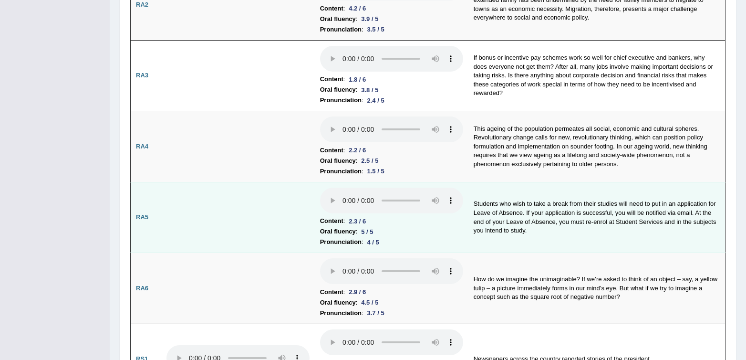
scroll to position [307, 0]
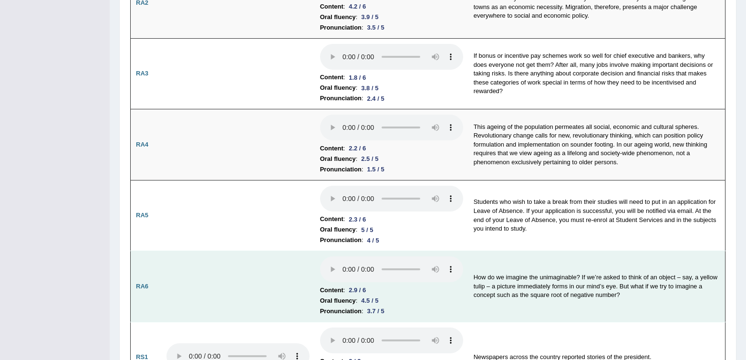
click at [220, 255] on td at bounding box center [238, 286] width 154 height 71
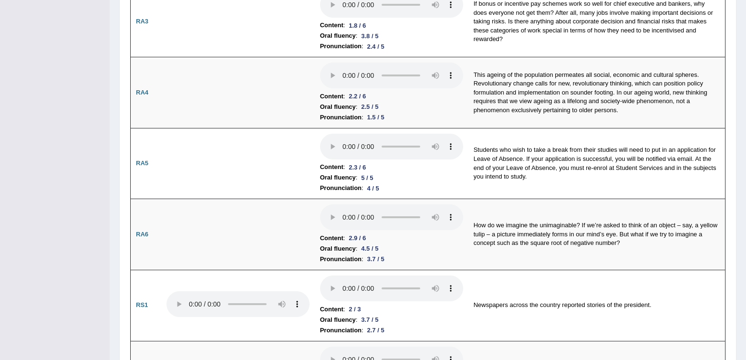
scroll to position [0, 0]
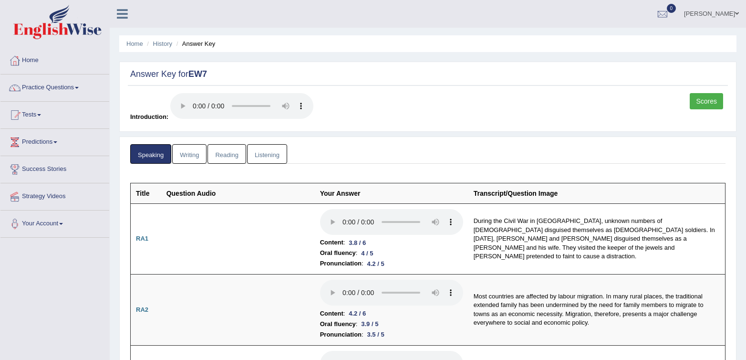
click at [250, 161] on link "Listening" at bounding box center [267, 154] width 40 height 20
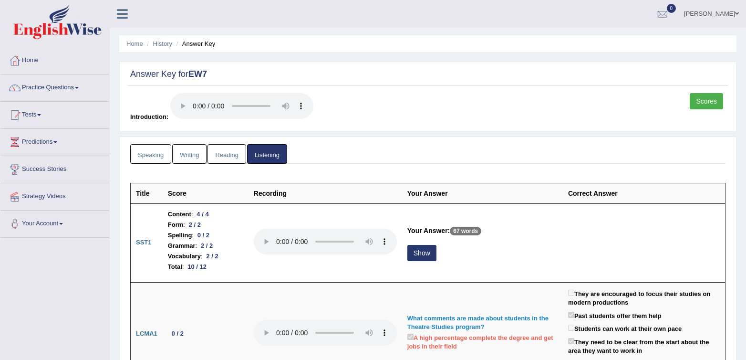
click at [141, 153] on link "Speaking" at bounding box center [150, 154] width 41 height 20
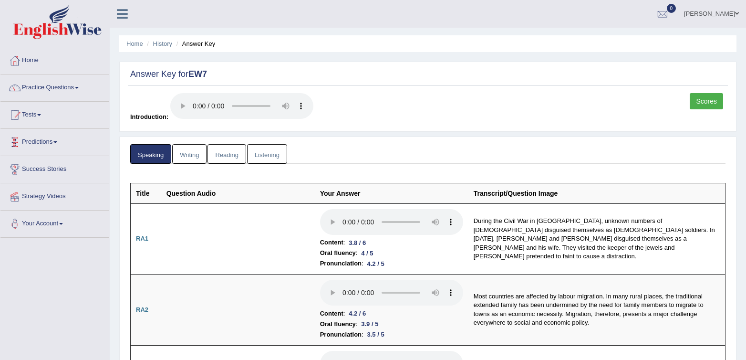
click at [721, 101] on link "Scores" at bounding box center [706, 101] width 33 height 16
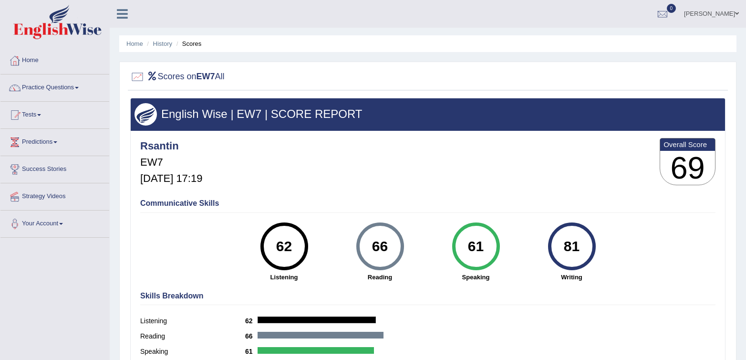
click at [564, 135] on div "Rsantin EW7 [DATE] 17:19 Overall Score 69" at bounding box center [428, 163] width 580 height 57
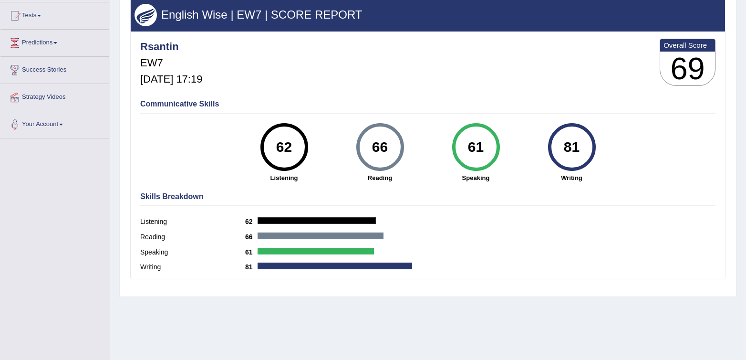
scroll to position [112, 0]
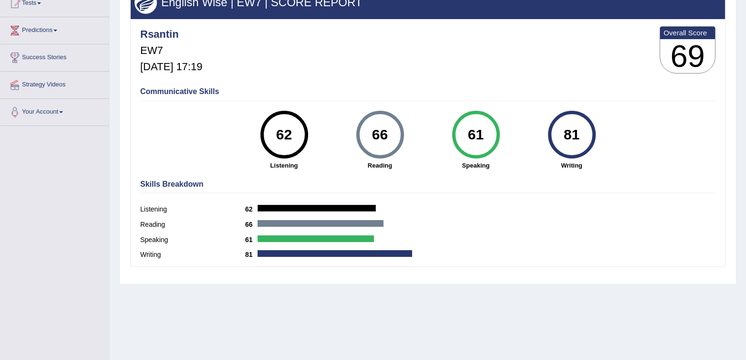
click at [491, 155] on div "61 Speaking" at bounding box center [476, 140] width 96 height 59
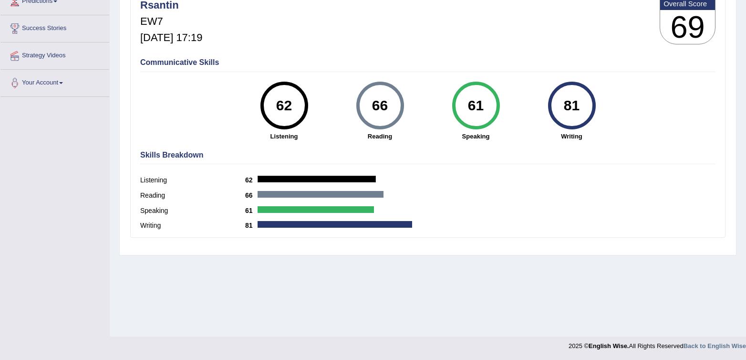
scroll to position [141, 0]
click at [459, 172] on div "Skills Breakdown Listening 62 Reading 66 Speaking 61 Writing 81" at bounding box center [428, 191] width 580 height 91
